Goal: Transaction & Acquisition: Book appointment/travel/reservation

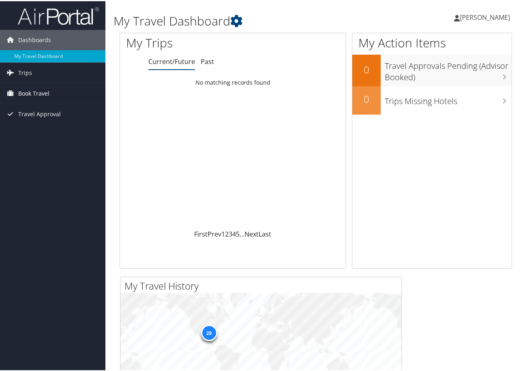
click at [32, 92] on span "Book Travel" at bounding box center [33, 92] width 31 height 20
click at [54, 119] on link "Book/Manage Online Trips" at bounding box center [52, 121] width 105 height 12
click at [503, 9] on link "[PERSON_NAME]" at bounding box center [486, 16] width 64 height 24
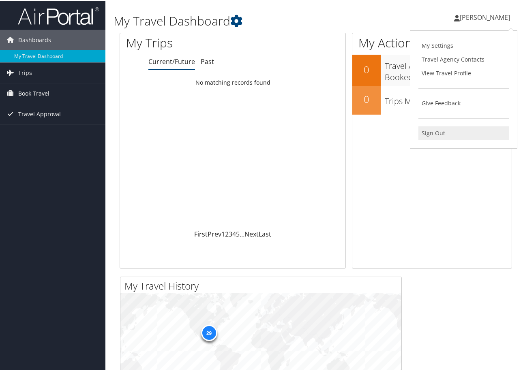
click at [432, 129] on link "Sign Out" at bounding box center [463, 132] width 90 height 14
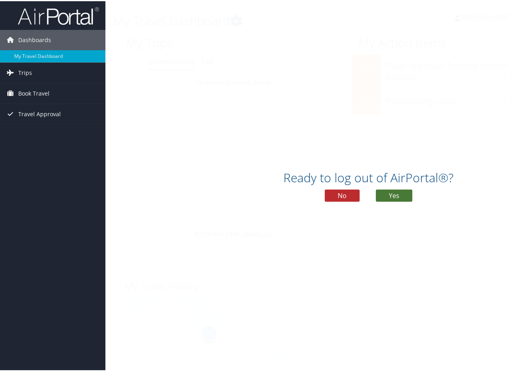
click at [392, 195] on button "Yes" at bounding box center [394, 194] width 36 height 12
